Goal: Information Seeking & Learning: Learn about a topic

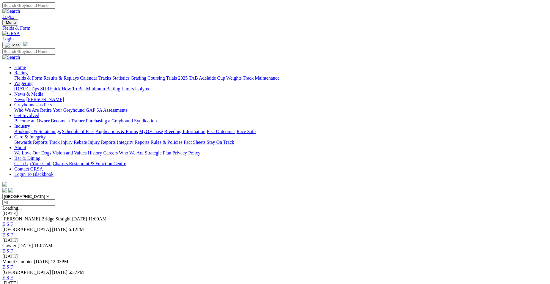
click at [13, 265] on link "F" at bounding box center [11, 267] width 3 height 5
